Goal: Transaction & Acquisition: Purchase product/service

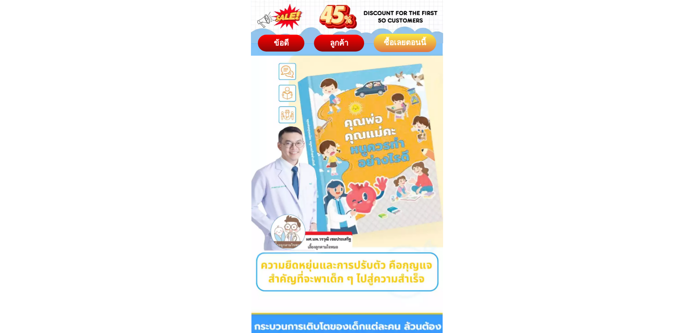
scroll to position [91, 0]
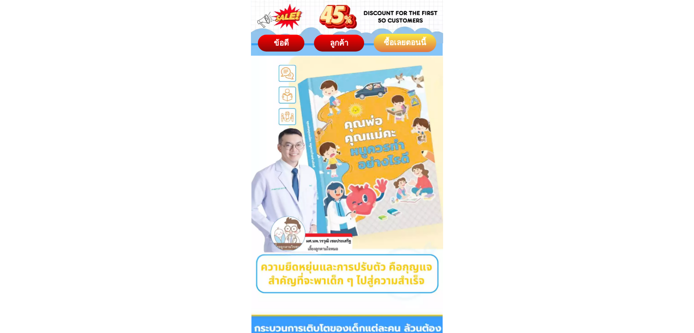
click at [389, 51] on div "ซื้อเลยตอนนี้" at bounding box center [405, 43] width 62 height 18
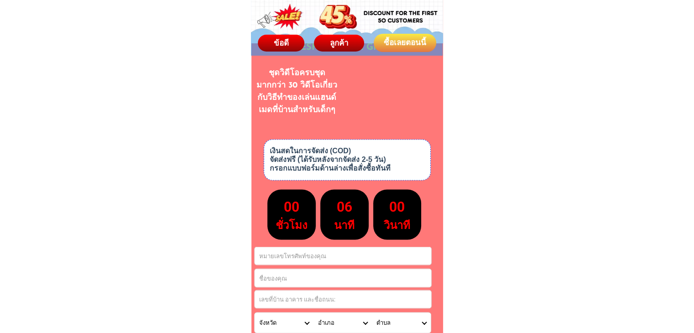
scroll to position [5112, 0]
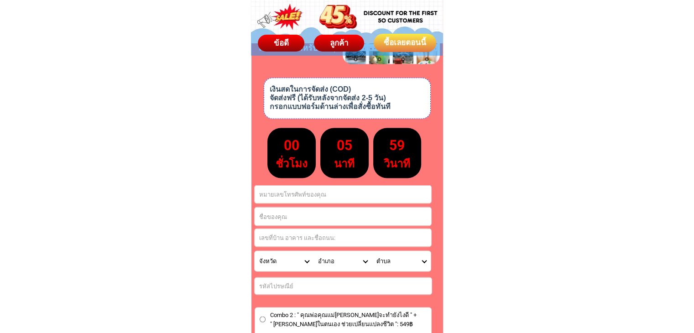
click at [334, 195] on input "Input phone_number" at bounding box center [342, 194] width 176 height 18
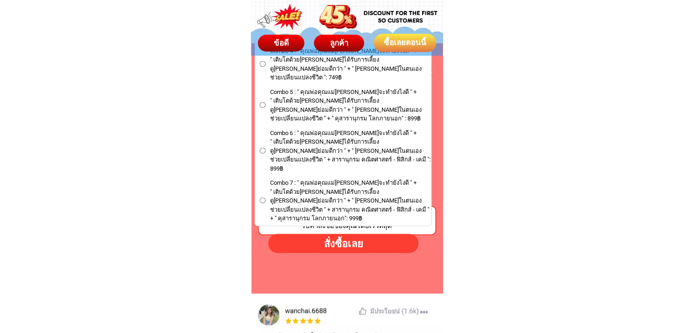
click at [359, 241] on div "สั่งซื้อเลย" at bounding box center [343, 243] width 150 height 15
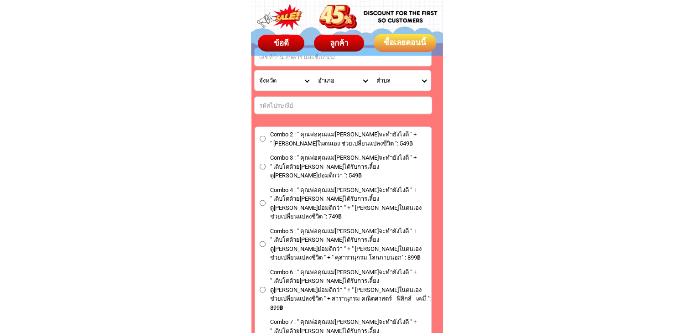
scroll to position [5365, 0]
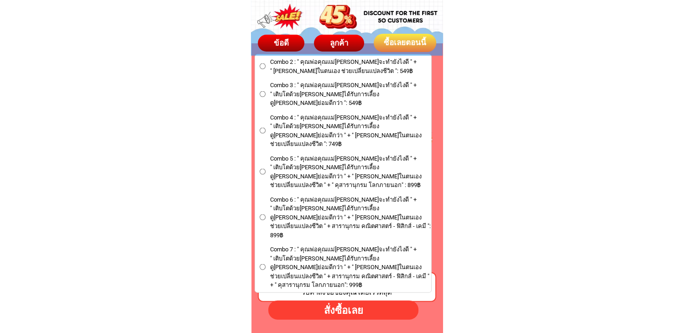
click at [360, 195] on span "Combo 6 : " คุณพ่อคุณแม่[PERSON_NAME]จะทำยังไงดี " + " เติบโตด้วย[PERSON_NAME]ไ…" at bounding box center [350, 217] width 161 height 45
click at [265, 214] on input "Combo 6 : " คุณพ่อคุณแม่[PERSON_NAME]จะทำยังไงดี " + " เติบโตด้วย[PERSON_NAME]ไ…" at bounding box center [262, 217] width 6 height 6
radio input "true"
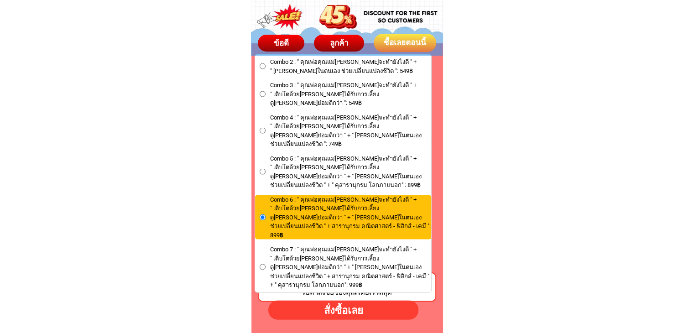
click at [335, 245] on span "Combo 7 : " คุณพ่อคุณแม่[PERSON_NAME]จะทำยังไงดี " + " เติบโตด้วย[PERSON_NAME]ไ…" at bounding box center [350, 267] width 161 height 45
click at [265, 264] on input "Combo 7 : " คุณพ่อคุณแม่[PERSON_NAME]จะทำยังไงดี " + " เติบโตด้วย[PERSON_NAME]ไ…" at bounding box center [262, 267] width 6 height 6
radio input "true"
